Goal: Task Accomplishment & Management: Complete application form

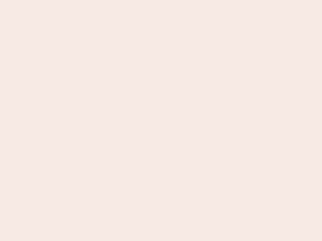
click at [161, 121] on nb-app "Almost there Thank you for registering for Newbook. Your account is under revie…" at bounding box center [161, 120] width 322 height 241
click at [161, 0] on nb-app "Almost there Thank you for registering for Newbook. Your account is under revie…" at bounding box center [161, 120] width 322 height 241
click at [172, 0] on nb-app "Almost there Thank you for registering for Newbook. Your account is under revie…" at bounding box center [161, 120] width 322 height 241
click at [161, 121] on nb-app "Almost there Thank you for registering for Newbook. Your account is under revie…" at bounding box center [161, 120] width 322 height 241
click at [161, 0] on nb-app "Almost there Thank you for registering for Newbook. Your account is under revie…" at bounding box center [161, 120] width 322 height 241
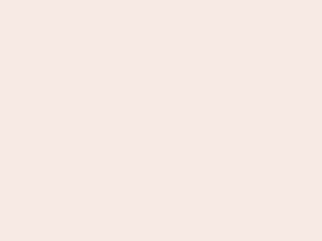
click at [112, 0] on nb-app "Almost there Thank you for registering for Newbook. Your account is under revie…" at bounding box center [161, 120] width 322 height 241
click at [161, 121] on nb-app "Almost there Thank you for registering for Newbook. Your account is under revie…" at bounding box center [161, 120] width 322 height 241
click at [161, 0] on nb-app "Almost there Thank you for registering for Newbook. Your account is under revie…" at bounding box center [161, 120] width 322 height 241
click at [112, 0] on nb-app "Almost there Thank you for registering for Newbook. Your account is under revie…" at bounding box center [161, 120] width 322 height 241
click at [161, 121] on nb-app "Almost there Thank you for registering for Newbook. Your account is under revie…" at bounding box center [161, 120] width 322 height 241
